Goal: Transaction & Acquisition: Purchase product/service

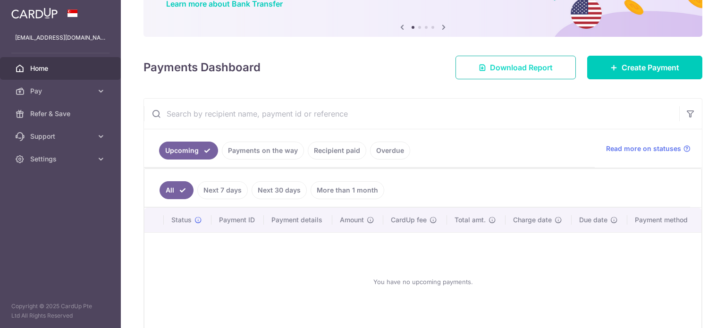
scroll to position [37, 0]
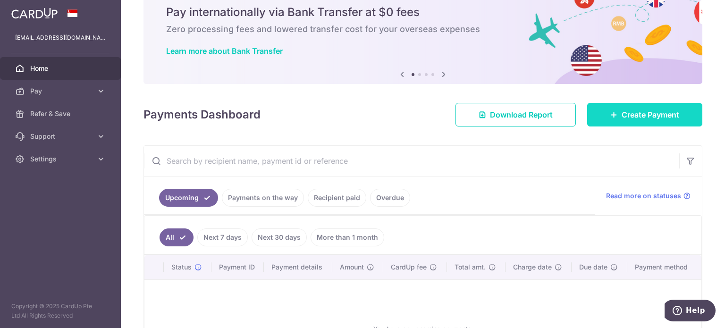
click at [614, 115] on link "Create Payment" at bounding box center [644, 115] width 115 height 24
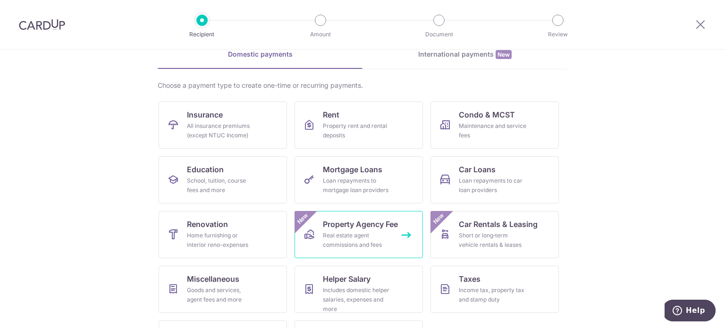
scroll to position [94, 0]
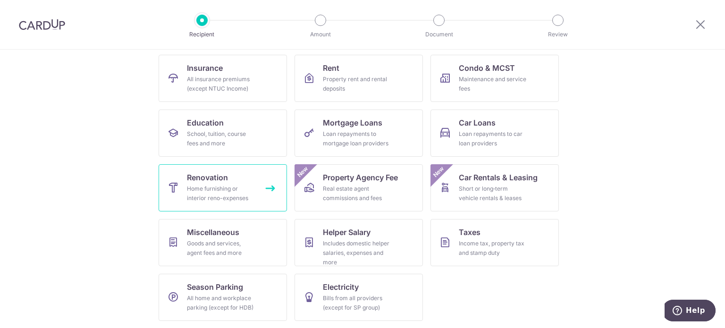
click at [224, 183] on span "Renovation" at bounding box center [207, 177] width 41 height 11
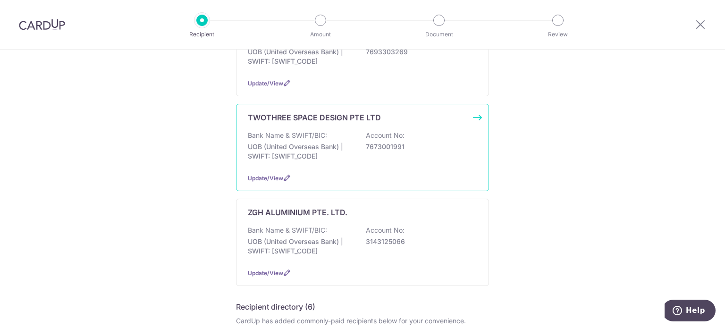
scroll to position [189, 0]
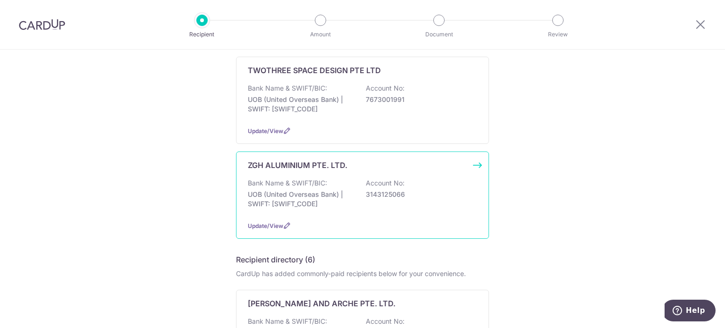
click at [337, 185] on div "Bank Name & SWIFT/BIC: UOB (United Overseas Bank) | SWIFT: UOVBSGSGXXX Account …" at bounding box center [362, 195] width 229 height 35
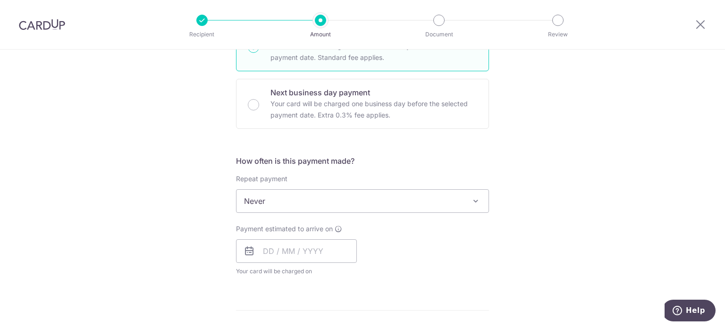
scroll to position [307, 0]
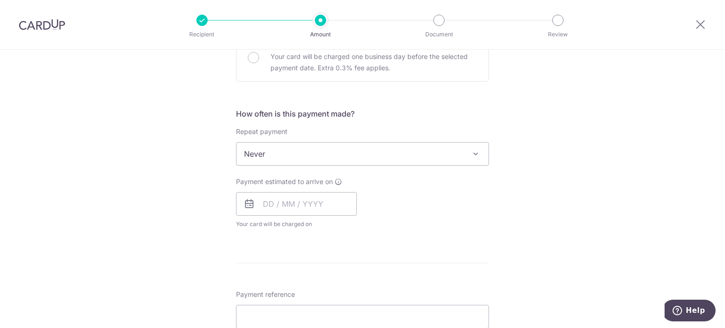
click at [314, 154] on span "Never" at bounding box center [363, 154] width 252 height 23
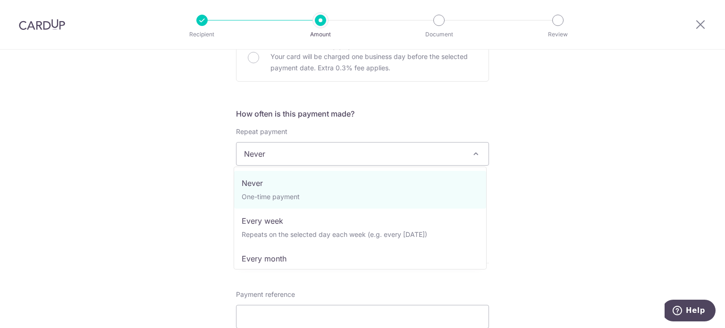
click at [308, 157] on span "Never" at bounding box center [363, 154] width 252 height 23
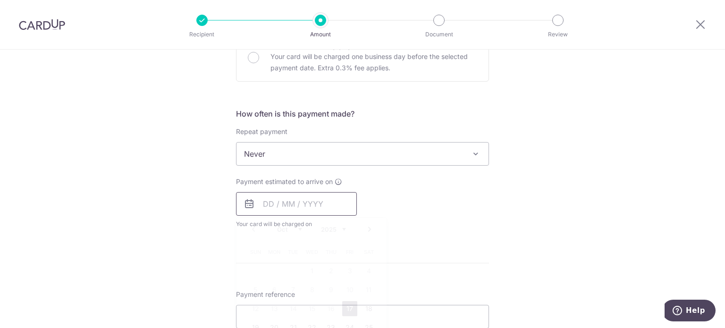
click at [303, 208] on input "text" at bounding box center [296, 204] width 121 height 24
click at [344, 307] on link "17" at bounding box center [349, 308] width 15 height 15
click at [443, 219] on div "Payment estimated to arrive on Prev Next Oct Nov Dec 2025 2026 2027 2028 2029 2…" at bounding box center [362, 203] width 264 height 52
type input "[DATE]"
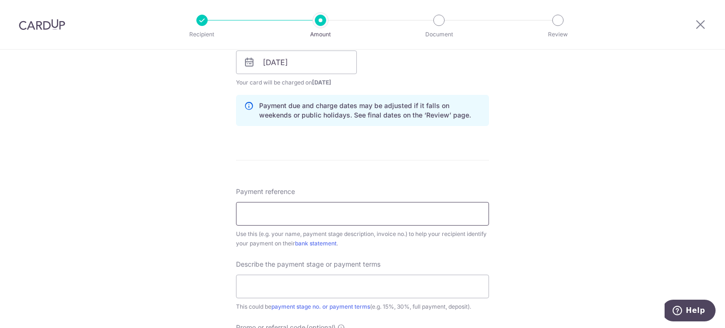
scroll to position [496, 0]
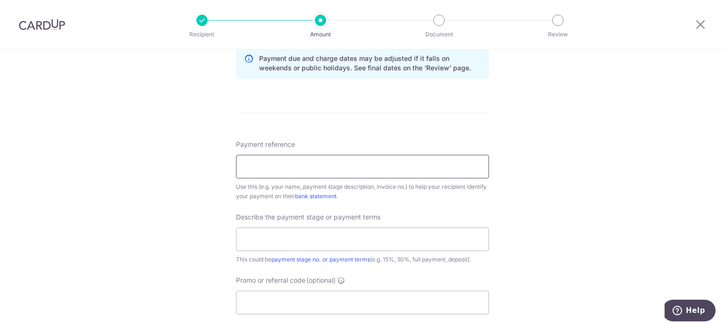
click at [383, 171] on input "Payment reference" at bounding box center [362, 167] width 253 height 24
click at [388, 234] on input "text" at bounding box center [362, 240] width 253 height 24
drag, startPoint x: 352, startPoint y: 167, endPoint x: 333, endPoint y: 166, distance: 18.5
click at [352, 167] on input "Payment reference" at bounding box center [362, 167] width 253 height 24
click at [334, 166] on input "Payment reference" at bounding box center [362, 167] width 253 height 24
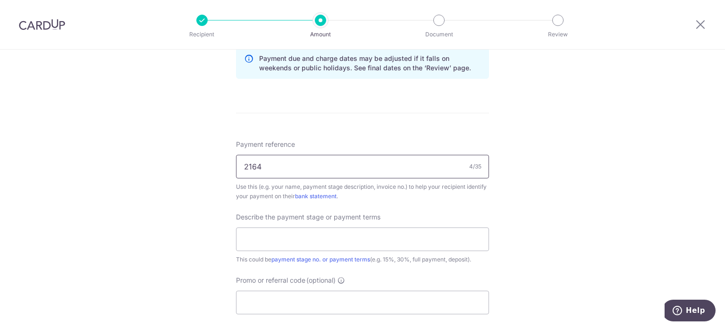
click at [241, 167] on input "2164" at bounding box center [362, 167] width 253 height 24
type input "INV-2164"
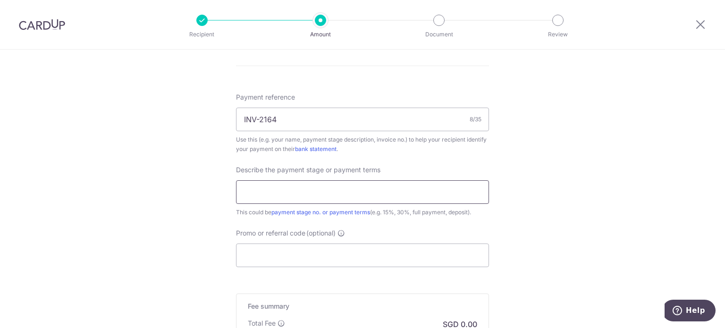
click at [290, 192] on input "text" at bounding box center [362, 192] width 253 height 24
click at [294, 191] on input "text" at bounding box center [362, 192] width 253 height 24
click at [359, 192] on input "text" at bounding box center [362, 192] width 253 height 24
type input "f"
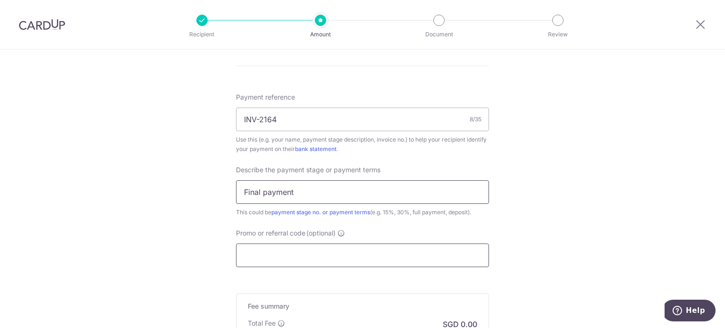
type input "Final payment"
click at [343, 254] on input "Promo or referral code (optional)" at bounding box center [362, 256] width 253 height 24
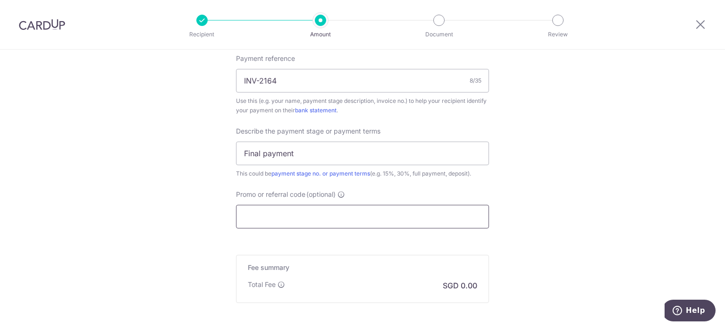
scroll to position [629, 0]
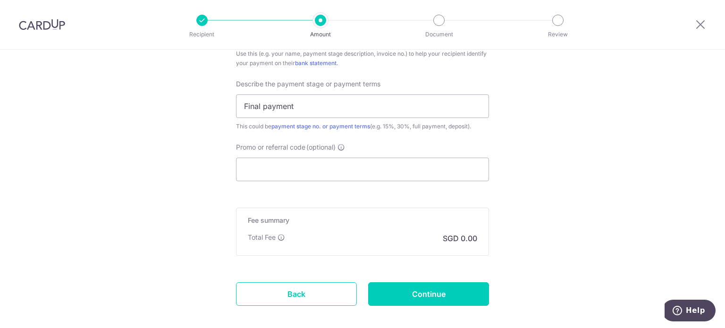
click at [443, 219] on h5 "Fee summary" at bounding box center [362, 220] width 229 height 9
click at [451, 234] on p "SGD 0.00" at bounding box center [460, 238] width 34 height 11
click at [454, 238] on p "SGD 0.00" at bounding box center [460, 238] width 34 height 11
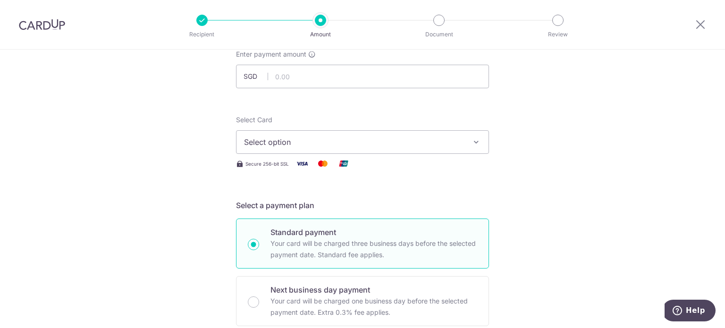
scroll to position [0, 0]
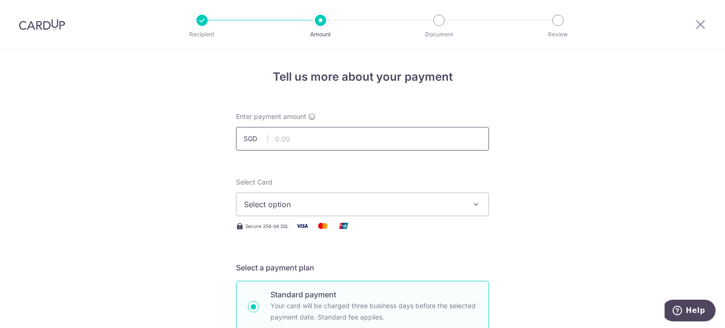
click at [307, 132] on input "text" at bounding box center [362, 139] width 253 height 24
paste input "380.00"
drag, startPoint x: 284, startPoint y: 139, endPoint x: 449, endPoint y: 95, distance: 170.7
click at [405, 129] on input "380.00" at bounding box center [362, 139] width 253 height 24
type input "380.00"
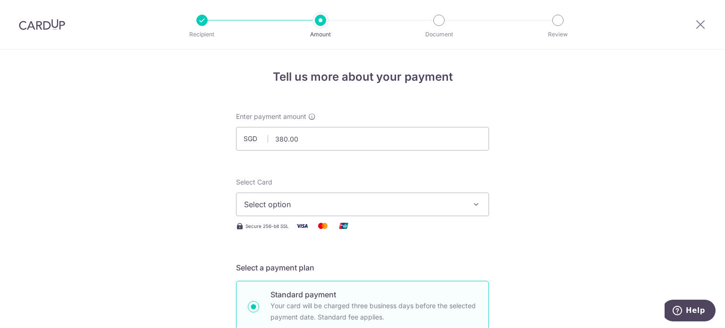
click at [440, 179] on div "Select Card Select option Add credit card Your Cards **** 3216 **** 8206" at bounding box center [362, 197] width 253 height 39
click at [423, 203] on span "Select option" at bounding box center [354, 204] width 220 height 11
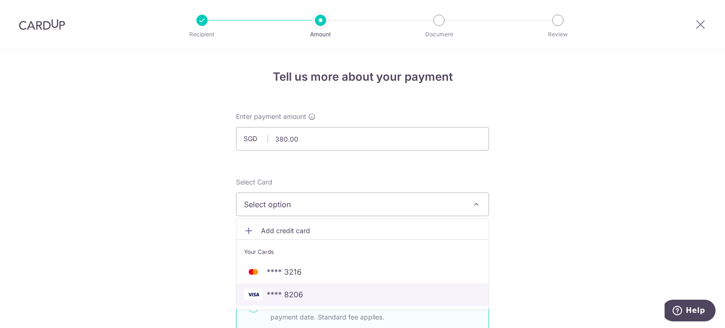
drag, startPoint x: 297, startPoint y: 292, endPoint x: 503, endPoint y: 180, distance: 234.9
click at [297, 292] on span "**** 8206" at bounding box center [285, 294] width 36 height 11
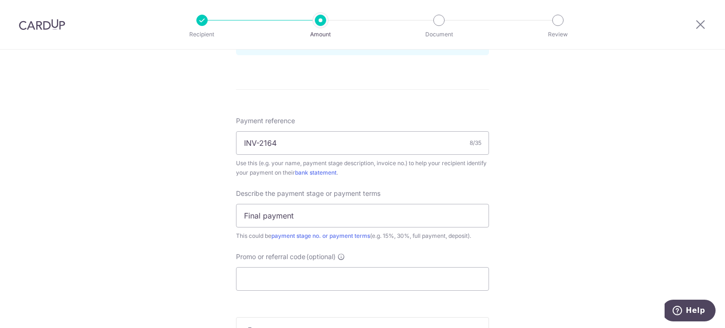
scroll to position [567, 0]
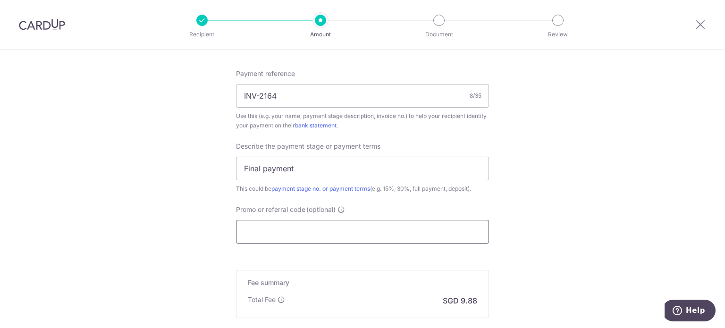
click at [266, 234] on input "Promo or referral code (optional)" at bounding box center [362, 232] width 253 height 24
paste input "OFF225"
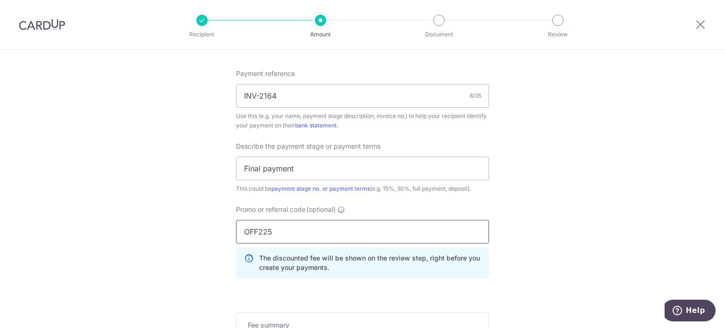
type input "OFF225"
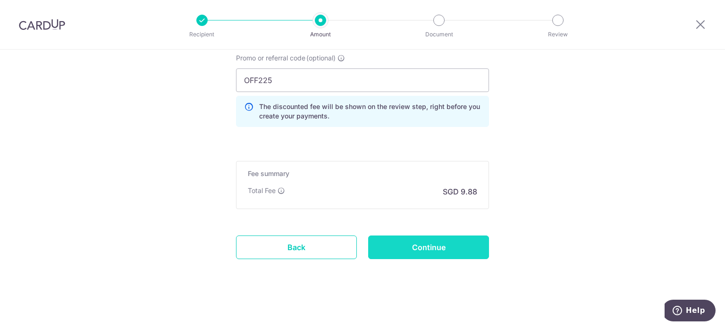
click at [396, 249] on input "Continue" at bounding box center [428, 248] width 121 height 24
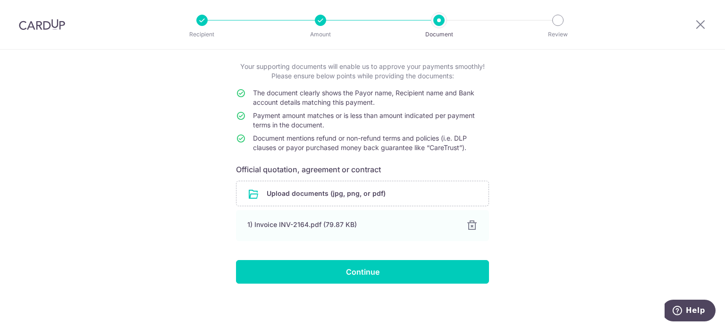
scroll to position [49, 0]
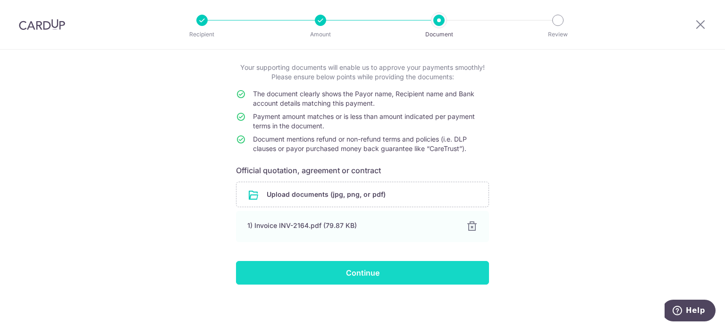
click at [340, 271] on input "Continue" at bounding box center [362, 273] width 253 height 24
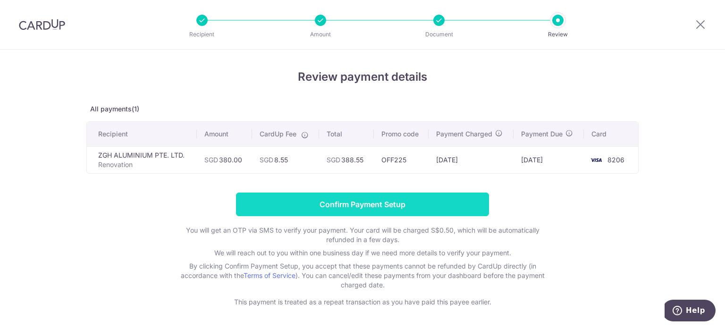
click at [378, 204] on input "Confirm Payment Setup" at bounding box center [362, 205] width 253 height 24
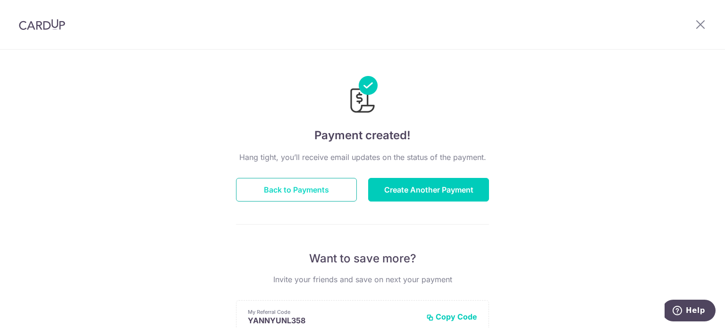
click at [295, 186] on button "Back to Payments" at bounding box center [296, 190] width 121 height 24
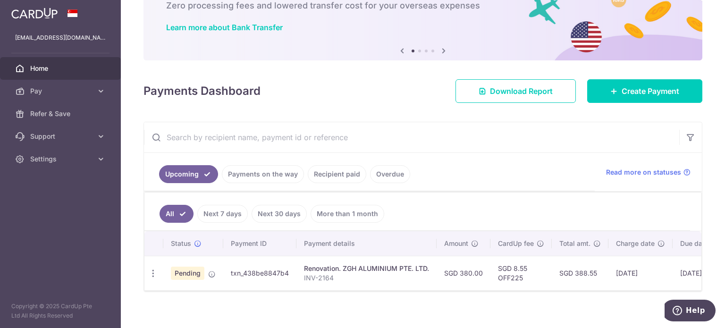
scroll to position [72, 0]
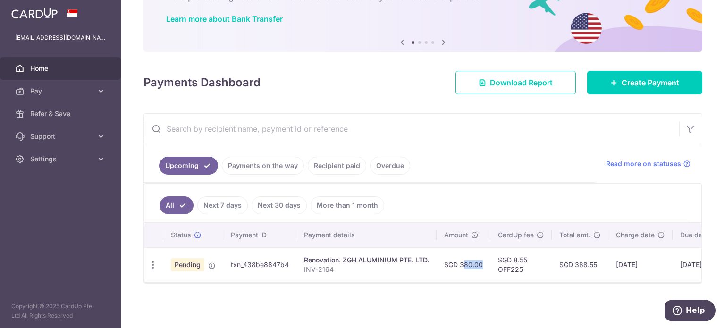
drag, startPoint x: 451, startPoint y: 276, endPoint x: 470, endPoint y: 276, distance: 18.9
click at [470, 276] on td "SGD 380.00" at bounding box center [464, 264] width 54 height 34
drag, startPoint x: 480, startPoint y: 283, endPoint x: 489, endPoint y: 282, distance: 9.5
click at [488, 282] on div "All Next 7 days Next 30 days More than 1 month Status Payment ID Payment detail…" at bounding box center [423, 233] width 558 height 100
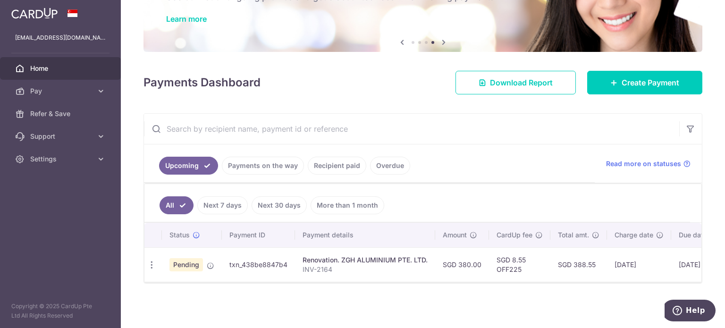
scroll to position [0, 0]
click at [449, 287] on div "× Pause Schedule Pause all future payments in this series Pause just this one p…" at bounding box center [423, 164] width 604 height 328
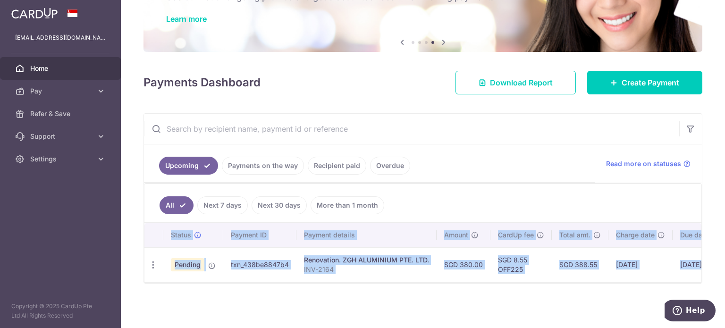
drag, startPoint x: 599, startPoint y: 283, endPoint x: 646, endPoint y: 279, distance: 47.9
click at [652, 279] on div "× Pause Schedule Pause all future payments in this series Pause just this one p…" at bounding box center [423, 164] width 604 height 328
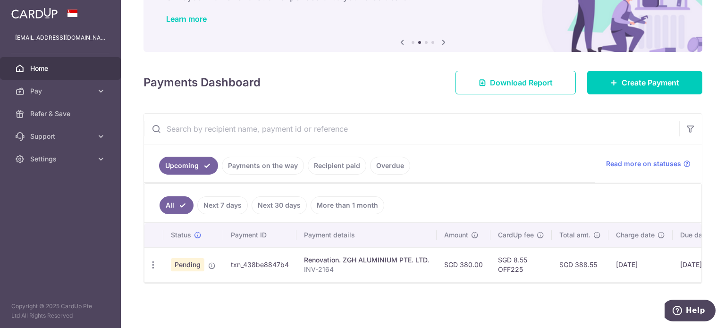
click at [423, 184] on ul "All Next 7 days Next 30 days More than 1 month" at bounding box center [417, 203] width 546 height 38
